Goal: Task Accomplishment & Management: Manage account settings

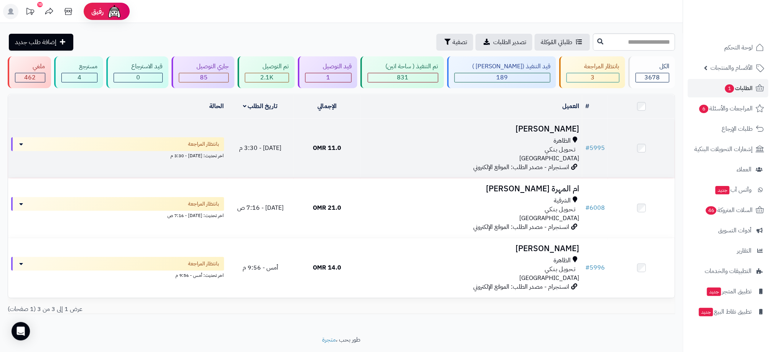
click at [396, 154] on div "الظاهرة تـحـويـل بـنـكـي عمان" at bounding box center [472, 150] width 216 height 26
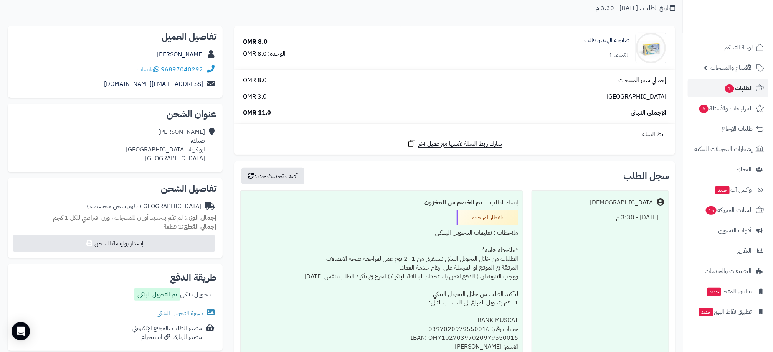
scroll to position [115, 0]
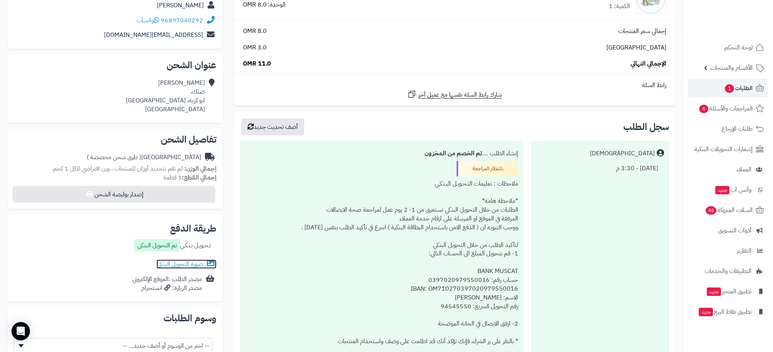
click at [163, 264] on link "صورة التحويل البنكى" at bounding box center [187, 264] width 60 height 9
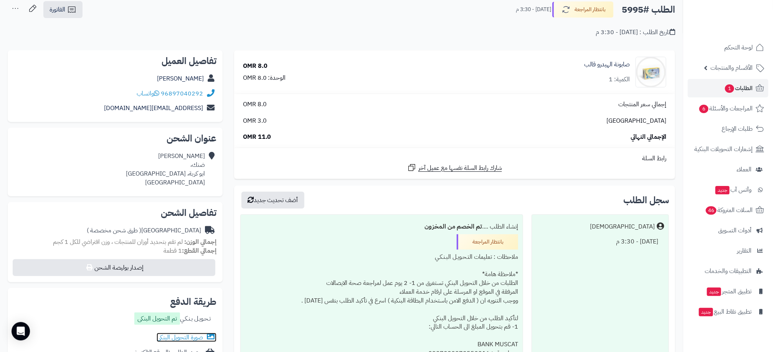
scroll to position [0, 0]
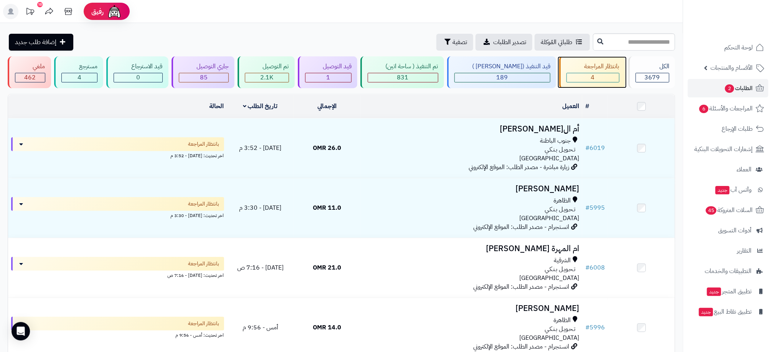
click at [598, 71] on div "بانتظار المراجعة" at bounding box center [593, 66] width 53 height 9
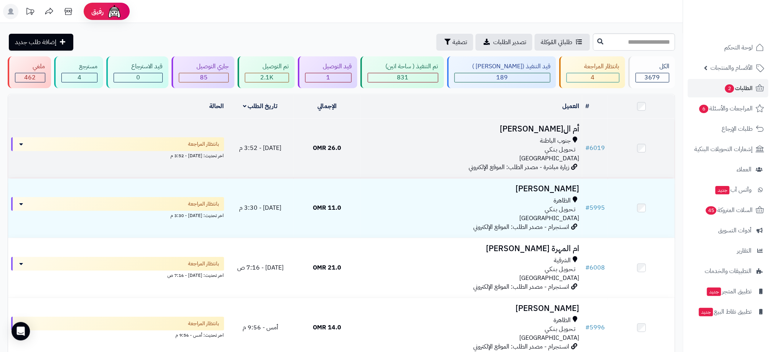
click at [439, 156] on div "جنوب الباطنة تـحـويـل بـنـكـي عمان" at bounding box center [472, 150] width 216 height 26
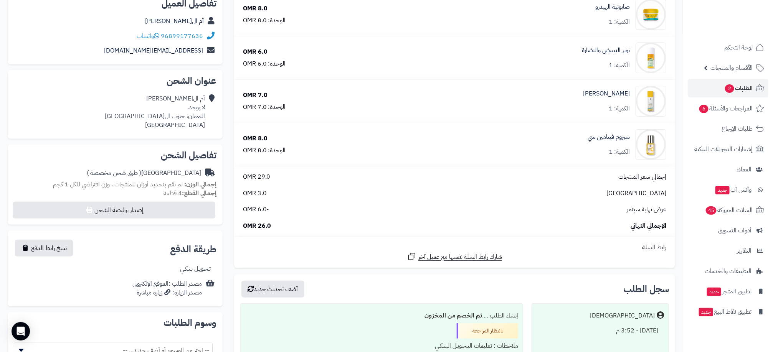
scroll to position [115, 0]
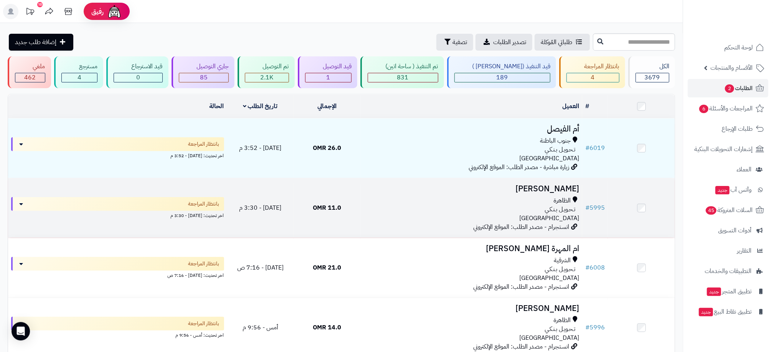
click at [438, 219] on div "الظاهرة تـحـويـل بـنـكـي عمان" at bounding box center [472, 210] width 216 height 26
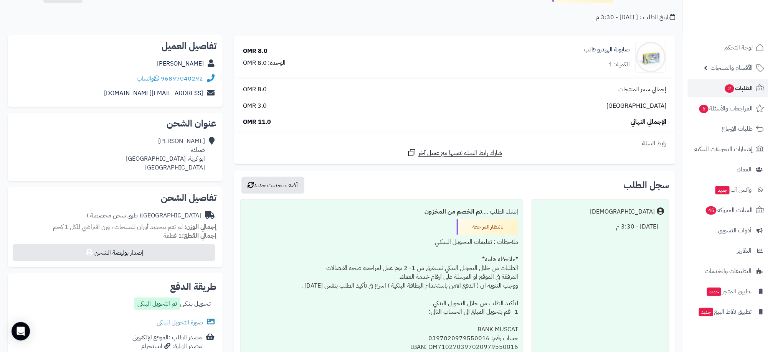
scroll to position [115, 0]
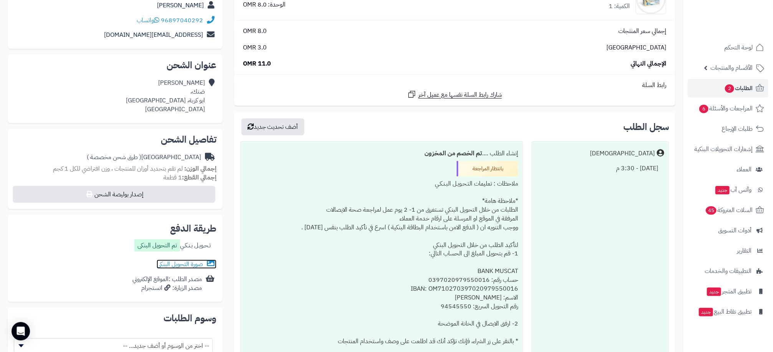
click at [189, 264] on link "صورة التحويل البنكى" at bounding box center [187, 264] width 60 height 9
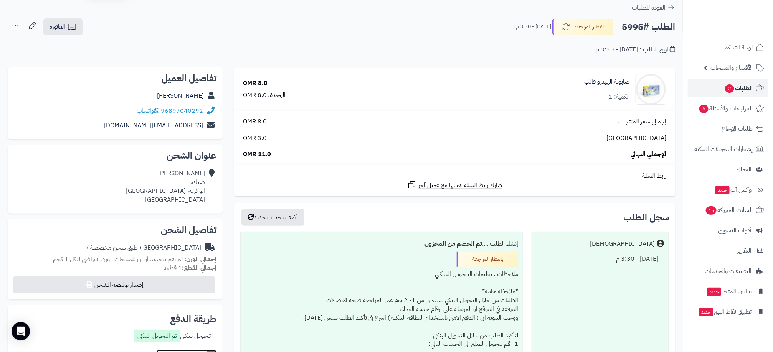
scroll to position [0, 0]
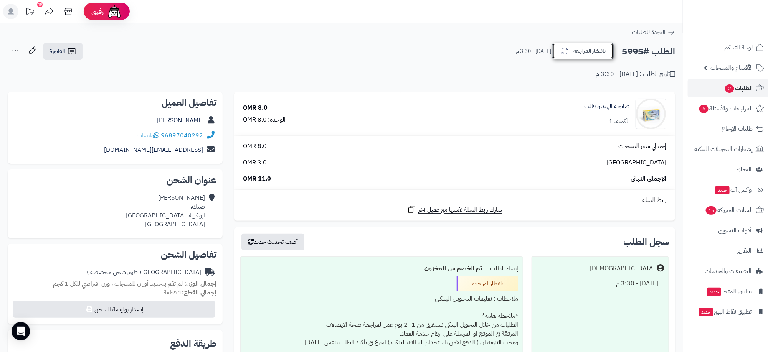
click at [585, 48] on button "بانتظار المراجعة" at bounding box center [582, 51] width 61 height 16
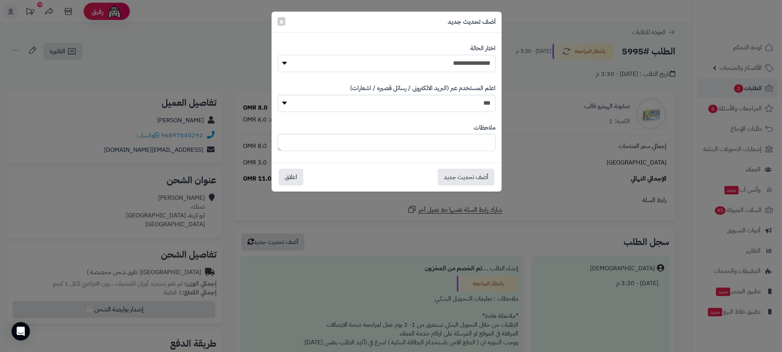
click at [477, 68] on select "**********" at bounding box center [387, 63] width 218 height 17
select select "**"
click at [278, 55] on select "**********" at bounding box center [387, 63] width 218 height 17
click at [462, 183] on button "أضف تحديث جديد" at bounding box center [466, 177] width 57 height 17
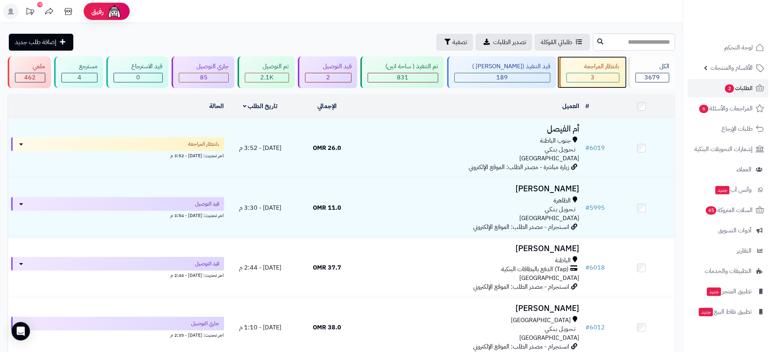
click at [602, 75] on div "3" at bounding box center [593, 77] width 52 height 9
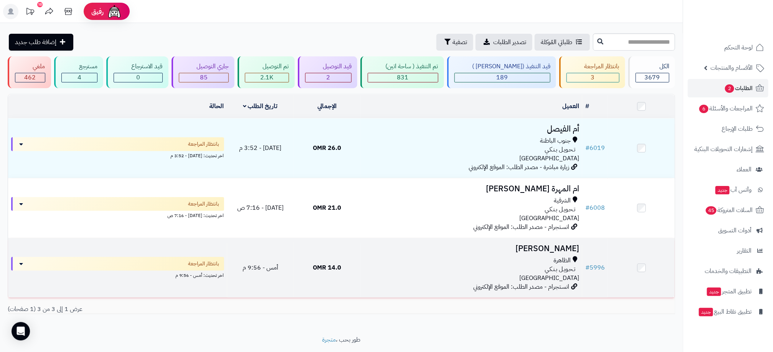
click at [417, 272] on div "تـحـويـل بـنـكـي" at bounding box center [472, 269] width 216 height 9
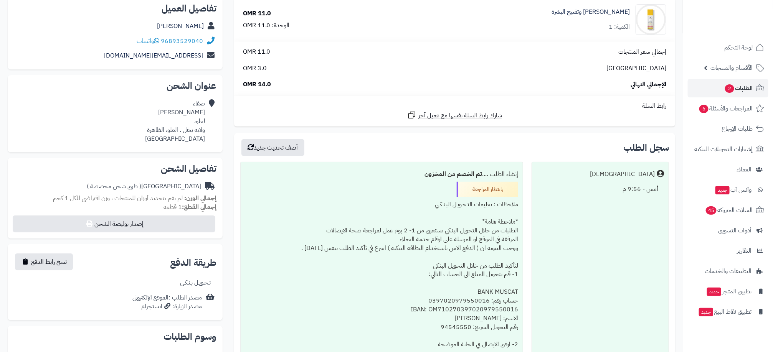
scroll to position [230, 0]
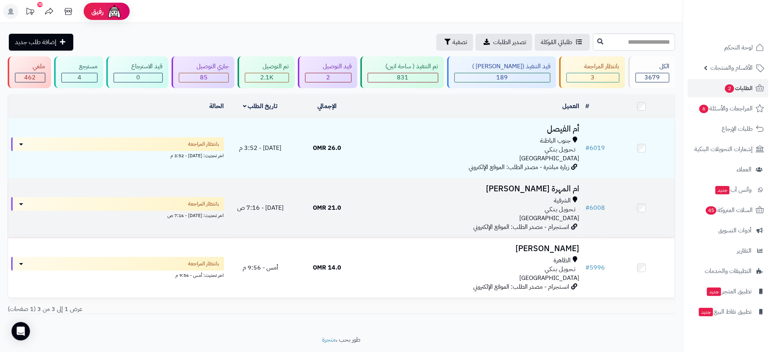
click at [429, 218] on div "الشرقية تـحـويـل بـنـكـي عمان" at bounding box center [472, 210] width 216 height 26
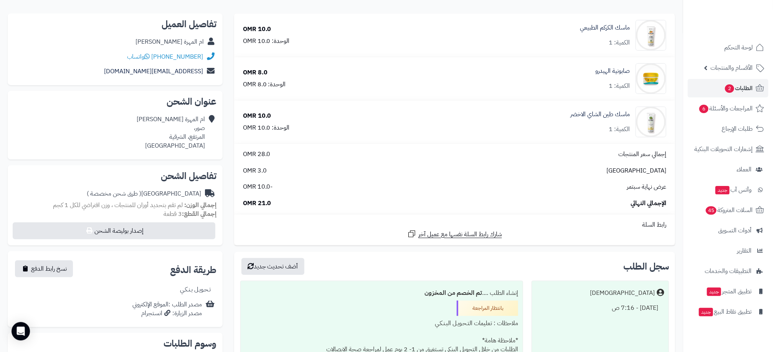
scroll to position [173, 0]
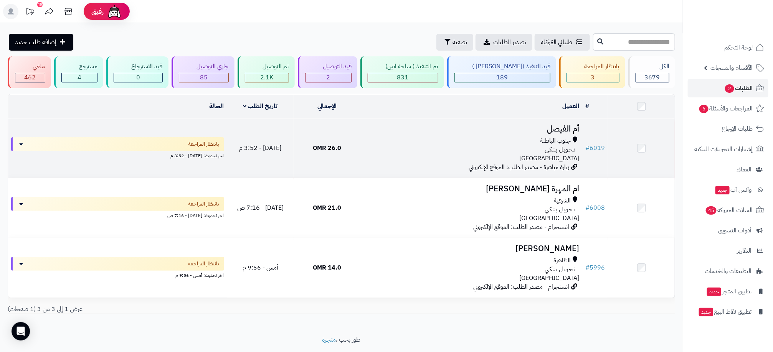
click at [494, 163] on span "زيارة مباشرة - مصدر الطلب: الموقع الإلكتروني" at bounding box center [519, 167] width 101 height 9
click at [417, 144] on div "جنوب الباطنة" at bounding box center [472, 141] width 216 height 9
